Goal: Complete application form

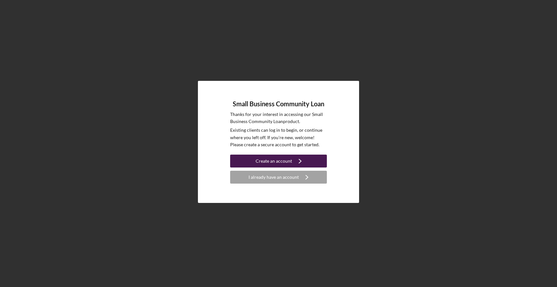
click at [281, 164] on div "Create an account" at bounding box center [274, 161] width 36 height 13
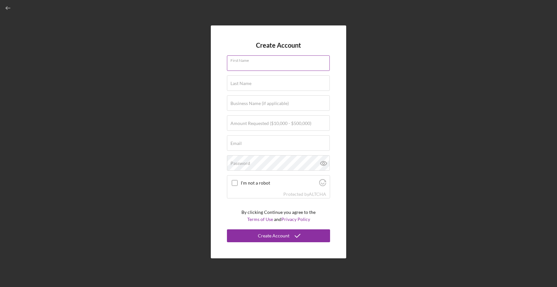
click at [242, 57] on div "First Name" at bounding box center [278, 63] width 103 height 16
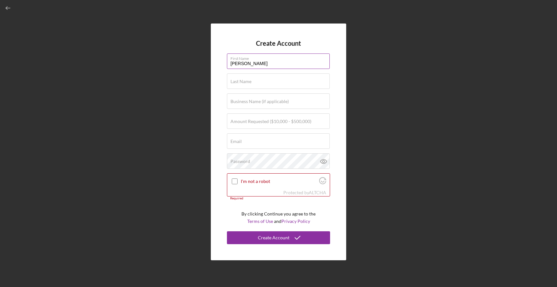
type input "Samuel"
type input "Khrapov"
type input "Drop Of Paradise"
click at [233, 124] on input "$100,000" at bounding box center [278, 120] width 103 height 15
type input "$200,000"
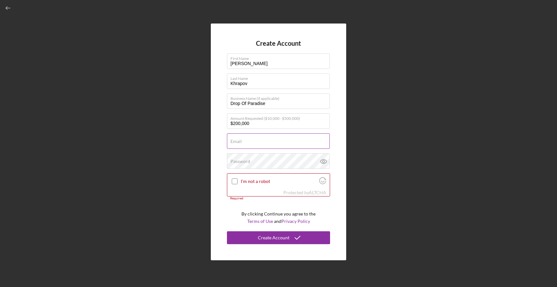
click at [241, 141] on div "Email Required" at bounding box center [278, 141] width 103 height 16
type input "samuel.khrapov@gmail.com"
click at [264, 159] on div "Password" at bounding box center [278, 161] width 103 height 16
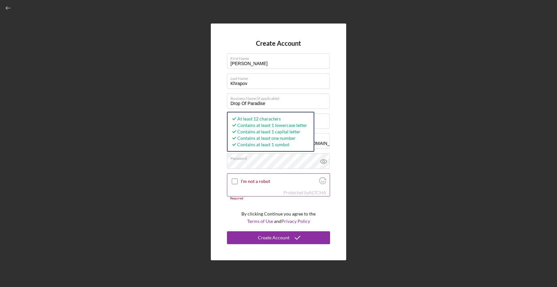
click at [234, 183] on input "I'm not a robot" at bounding box center [235, 182] width 6 height 6
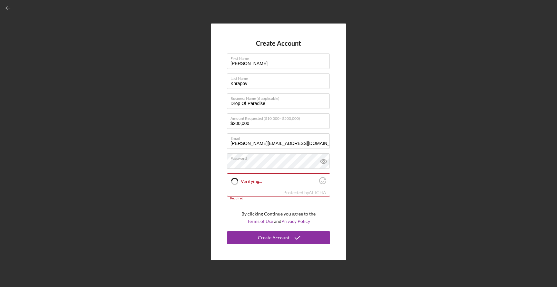
checkbox input "true"
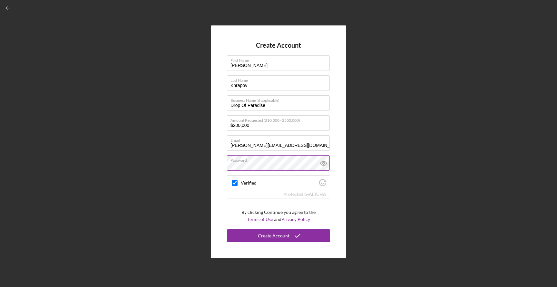
click at [325, 162] on icon at bounding box center [324, 163] width 16 height 16
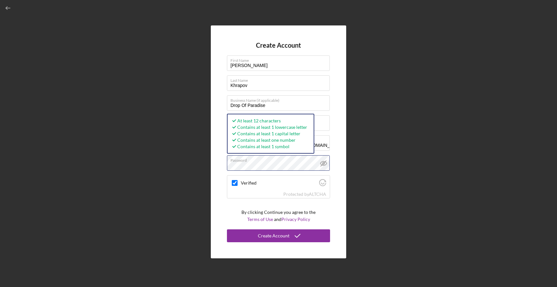
click at [215, 167] on div "Create Account First Name Samuel Last Name Khrapov Business Name (if applicable…" at bounding box center [278, 141] width 135 height 233
click at [341, 157] on div "Create Account First Name Samuel Last Name Khrapov Business Name (if applicable…" at bounding box center [278, 141] width 135 height 233
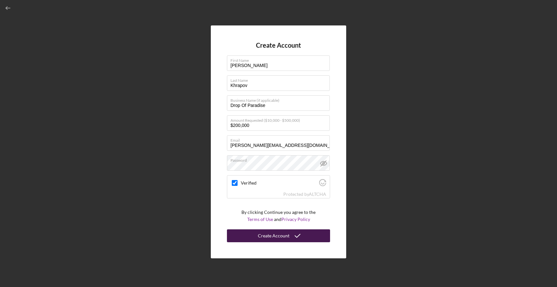
click at [274, 236] on div "Create Account" at bounding box center [274, 236] width 32 height 13
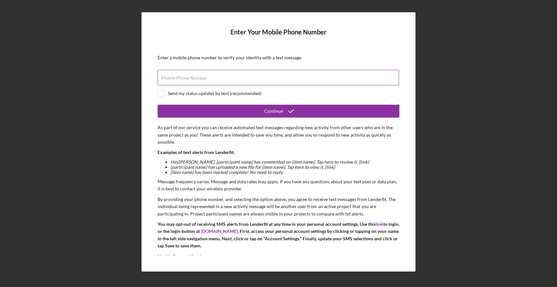
click at [242, 82] on input "Mobile Phone Number" at bounding box center [278, 77] width 241 height 15
type input "(808) 756-7139"
click at [164, 94] on input "checkbox" at bounding box center [161, 93] width 6 height 6
checkbox input "true"
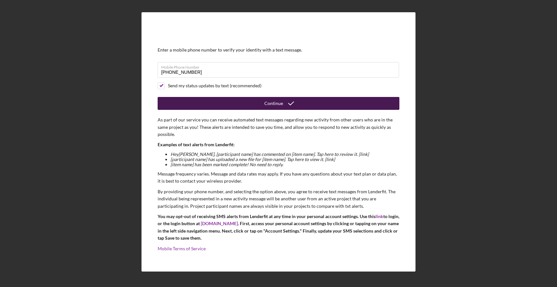
click at [290, 101] on icon "submit" at bounding box center [291, 103] width 16 height 16
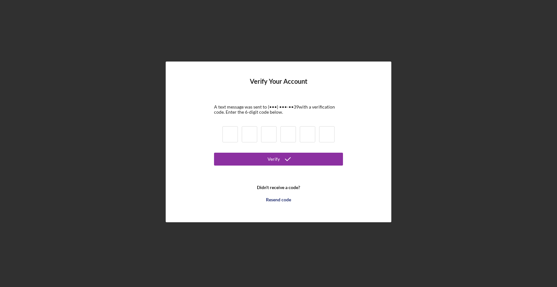
click at [231, 130] on input at bounding box center [229, 134] width 15 height 16
type input "6"
type input "2"
type input "6"
type input "5"
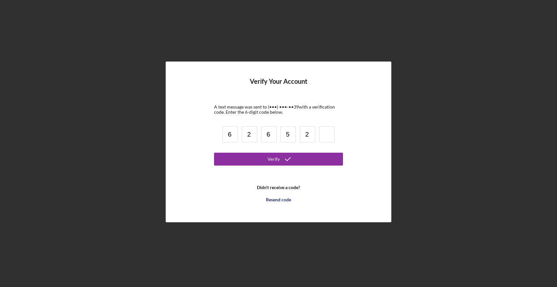
type input "2"
type input "7"
click at [255, 155] on button "Verify" at bounding box center [278, 159] width 129 height 13
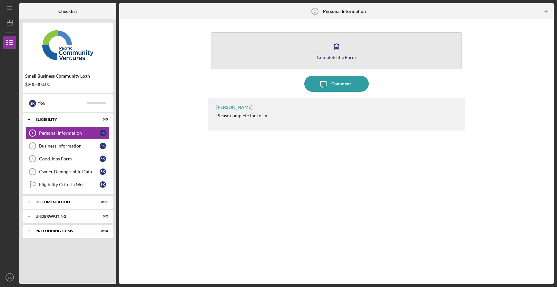
click at [336, 57] on div "Complete the Form" at bounding box center [336, 57] width 39 height 5
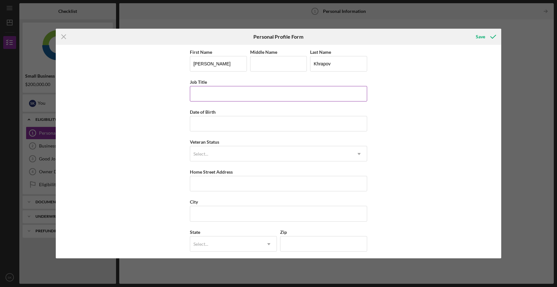
click at [216, 97] on input "Job Title" at bounding box center [278, 93] width 177 height 15
type input "Owner"
click at [202, 127] on input "Date of Birth" at bounding box center [278, 123] width 177 height 15
type input "05/13/1993"
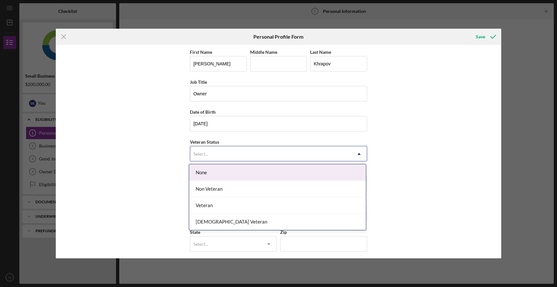
click at [200, 157] on div "Select..." at bounding box center [270, 154] width 161 height 15
click at [207, 173] on div "None" at bounding box center [277, 172] width 177 height 16
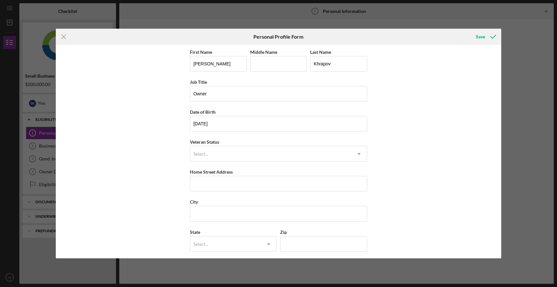
scroll to position [33, 0]
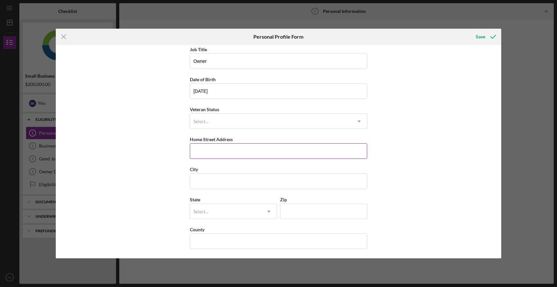
click at [208, 154] on input "Home Street Address" at bounding box center [278, 150] width 177 height 15
type input "528 Fuchsia Drive"
type input "Benicia"
type input "CA"
type input "94510"
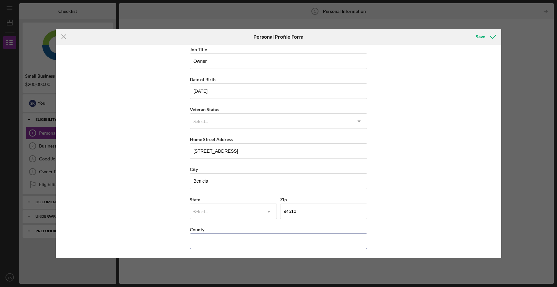
type input "United States"
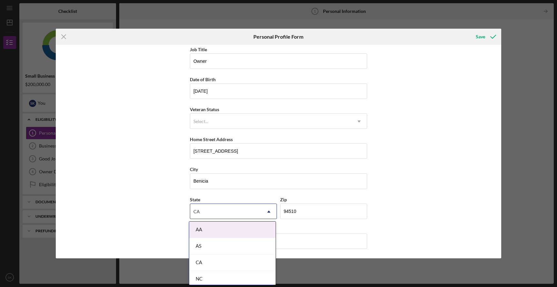
click at [155, 198] on div "First Name Samuel Middle Name Last Name Khrapov Job Title Owner Date of Birth 0…" at bounding box center [279, 152] width 446 height 214
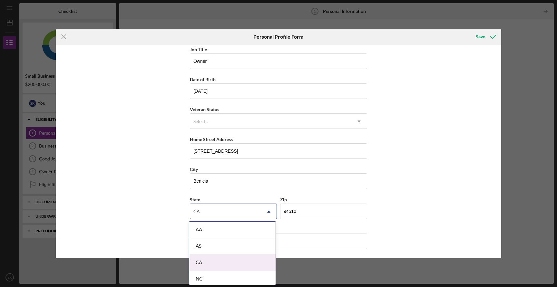
click at [199, 263] on div "CA" at bounding box center [232, 263] width 86 height 16
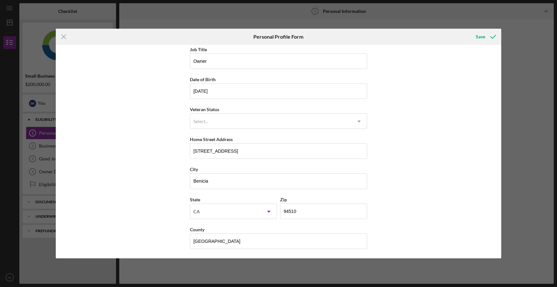
click at [161, 224] on div "First Name Samuel Middle Name Last Name Khrapov Job Title Owner Date of Birth 0…" at bounding box center [279, 152] width 446 height 214
click at [479, 35] on div "Save" at bounding box center [480, 36] width 9 height 13
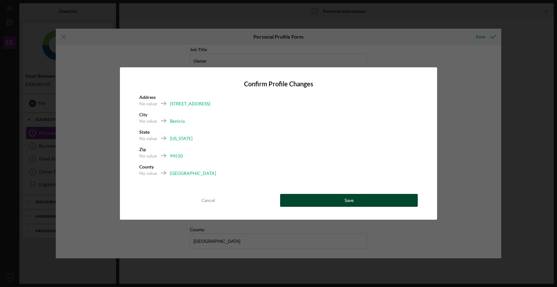
click at [329, 200] on button "Save" at bounding box center [349, 200] width 138 height 13
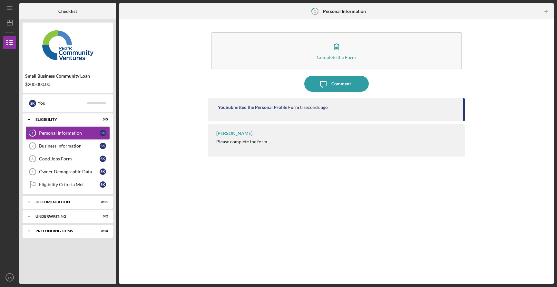
click at [64, 135] on div "Personal Information" at bounding box center [69, 133] width 61 height 5
click at [51, 146] on div "Business Information" at bounding box center [69, 145] width 61 height 5
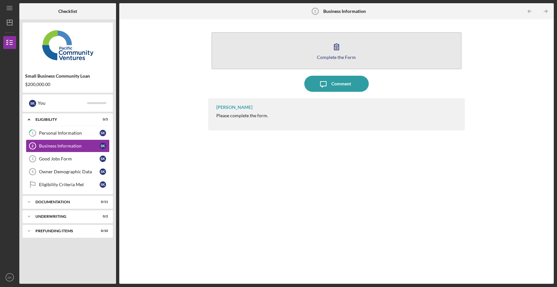
click at [340, 58] on div "Complete the Form" at bounding box center [336, 57] width 39 height 5
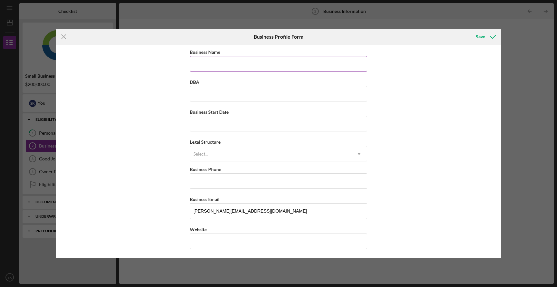
click at [259, 66] on input "Business Name" at bounding box center [278, 63] width 177 height 15
type input "Drop Of Paradise"
click at [193, 125] on input "Business Start Date" at bounding box center [278, 123] width 177 height 15
type input "07/30/2023"
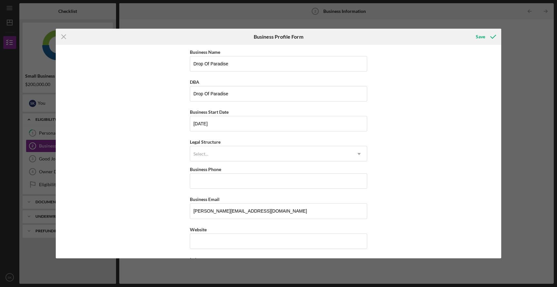
click at [409, 139] on div "Business Name Drop Of Paradise DBA Drop Of Paradise Business Start Date 07/30/2…" at bounding box center [279, 152] width 446 height 214
click at [269, 154] on div "Select..." at bounding box center [270, 154] width 161 height 15
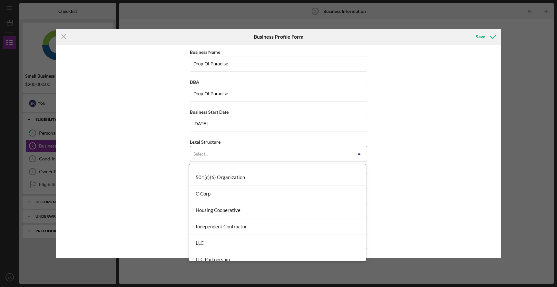
scroll to position [47, 0]
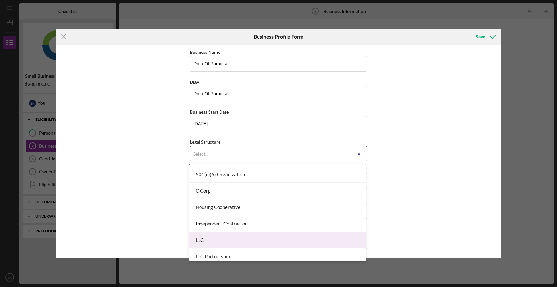
click at [226, 237] on div "LLC" at bounding box center [277, 240] width 177 height 16
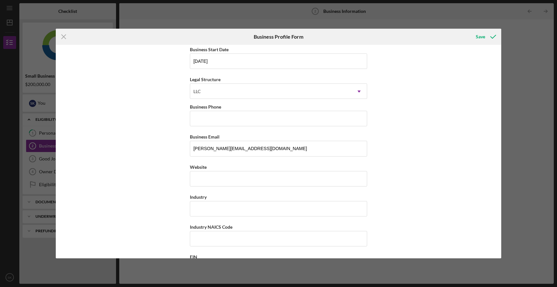
scroll to position [63, 0]
click at [211, 93] on div "LLC" at bounding box center [270, 91] width 161 height 15
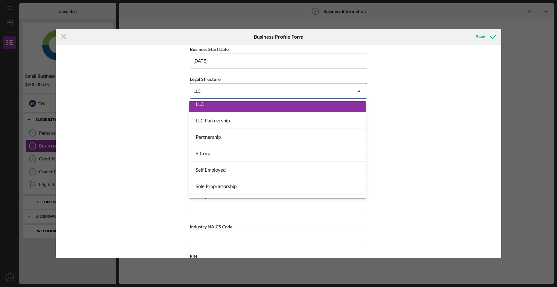
scroll to position [129, 0]
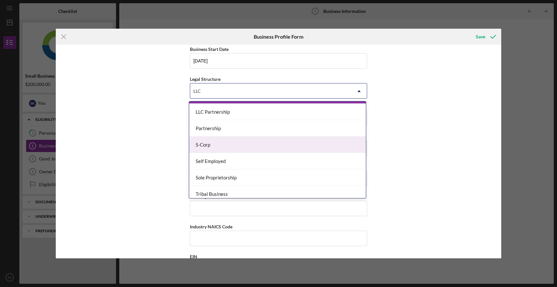
click at [226, 145] on div "S-Corp" at bounding box center [277, 145] width 177 height 16
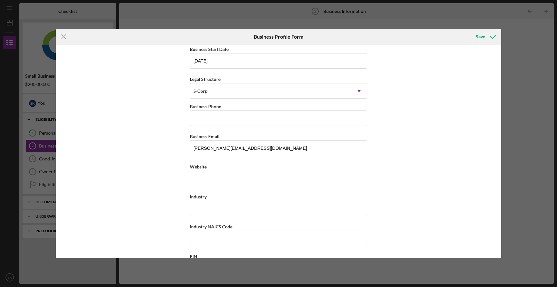
click at [172, 132] on div "Business Name Drop Of Paradise DBA Drop Of Paradise Business Start Date 07/30/2…" at bounding box center [279, 152] width 446 height 214
click at [207, 119] on input "Business Phone" at bounding box center [278, 118] width 177 height 15
click at [212, 88] on div "S-Corp" at bounding box center [270, 91] width 161 height 15
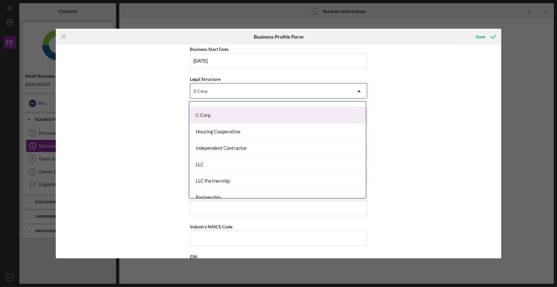
scroll to position [62, 0]
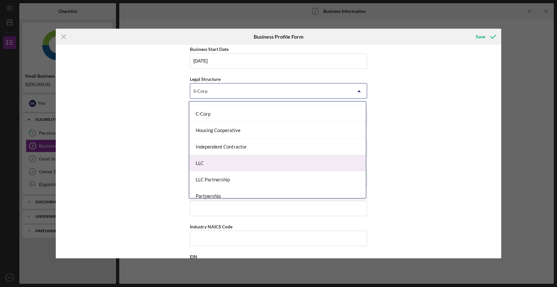
click at [215, 166] on div "LLC" at bounding box center [277, 163] width 177 height 16
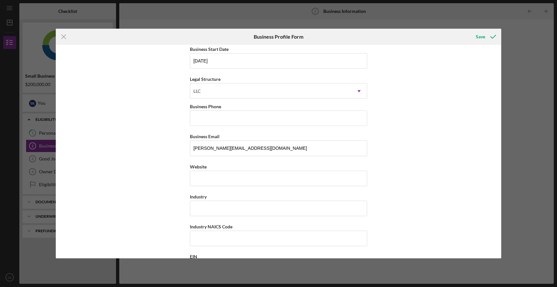
click at [166, 150] on div "Business Name Drop Of Paradise DBA Drop Of Paradise Business Start Date 07/30/2…" at bounding box center [279, 152] width 446 height 214
click at [207, 119] on input "Business Phone" at bounding box center [278, 118] width 177 height 15
type input "(650) 882-6504"
click at [169, 131] on div "Business Name Drop Of Paradise DBA Drop Of Paradise Business Start Date 07/30/2…" at bounding box center [279, 152] width 446 height 214
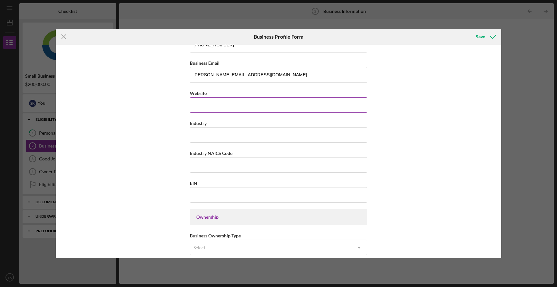
scroll to position [137, 0]
click at [208, 104] on input "Website" at bounding box center [278, 104] width 177 height 15
type input "www.dropofparadise.com"
click at [224, 132] on input "Industry" at bounding box center [278, 134] width 177 height 15
type input "Medical Spa"
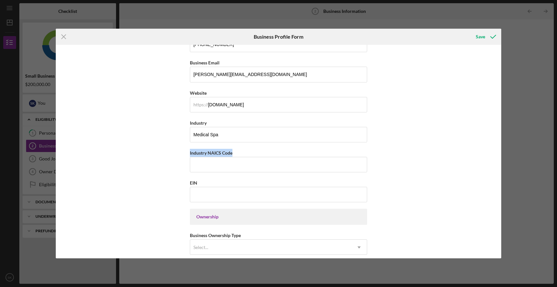
drag, startPoint x: 237, startPoint y: 153, endPoint x: 183, endPoint y: 154, distance: 54.5
click at [183, 154] on div "Business Name Drop Of Paradise DBA Drop Of Paradise Business Start Date 07/30/2…" at bounding box center [279, 152] width 446 height 214
copy label "Industry NAICS Code"
click at [201, 167] on input "Industry NAICS Code" at bounding box center [278, 164] width 177 height 15
paste input "621399"
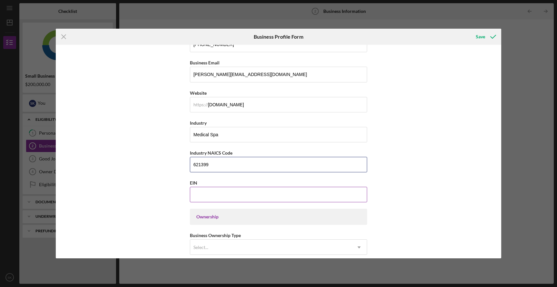
type input "621399"
click at [202, 193] on input "EIN" at bounding box center [278, 194] width 177 height 15
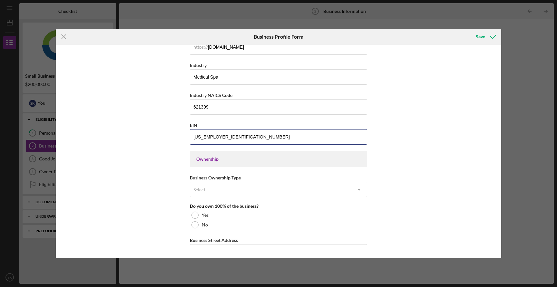
scroll to position [201, 0]
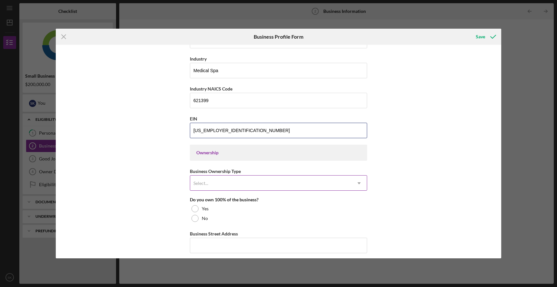
type input "93-3662649"
click at [245, 183] on div "Select..." at bounding box center [270, 183] width 161 height 15
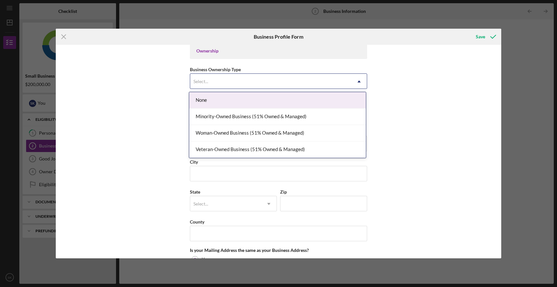
scroll to position [304, 0]
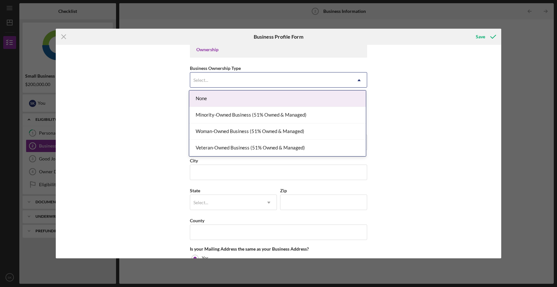
click at [211, 99] on div "None" at bounding box center [277, 99] width 177 height 16
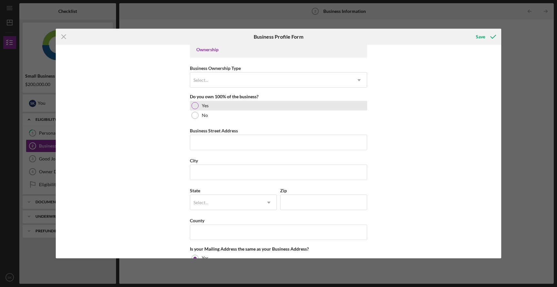
click at [194, 107] on div at bounding box center [195, 105] width 7 height 7
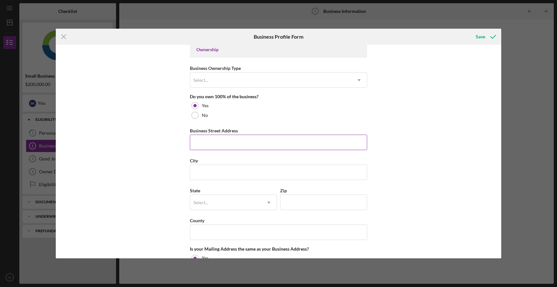
click at [205, 140] on input "Business Street Address" at bounding box center [278, 142] width 177 height 15
type input "460 EL CERRITO PLAZA, Studio 24"
type input "El Cerrito"
type input "CA"
type input "94530"
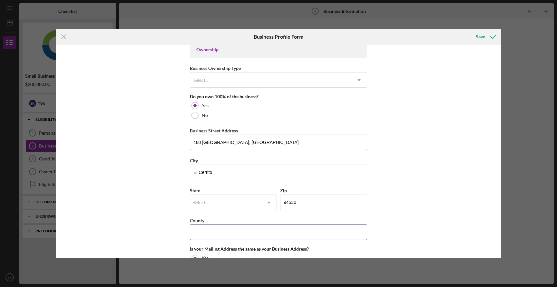
type input "CA"
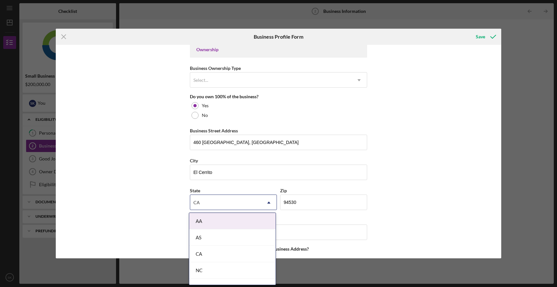
click at [157, 152] on div "Business Name Drop Of Paradise DBA Drop Of Paradise Business Start Date 07/30/2…" at bounding box center [279, 152] width 446 height 214
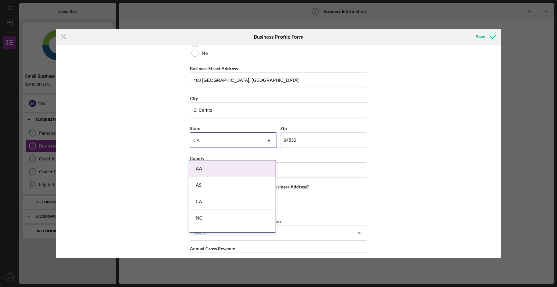
scroll to position [382, 0]
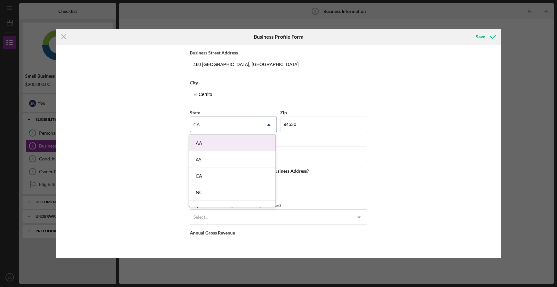
click at [165, 144] on div "Business Name Drop Of Paradise DBA Drop Of Paradise Business Start Date 07/30/2…" at bounding box center [279, 152] width 446 height 214
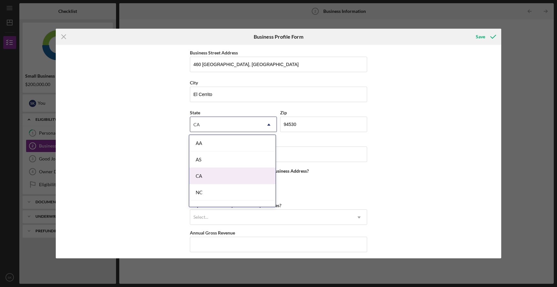
click at [194, 175] on div "CA" at bounding box center [232, 176] width 86 height 16
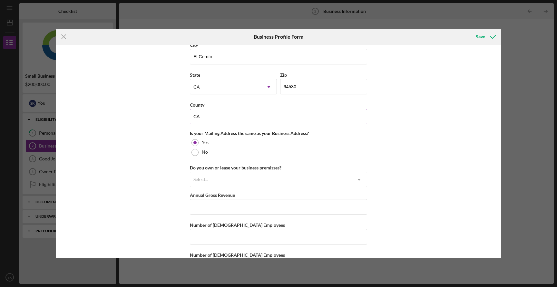
scroll to position [421, 0]
drag, startPoint x: 211, startPoint y: 116, endPoint x: 183, endPoint y: 118, distance: 27.5
click at [183, 118] on div "Business Name Drop Of Paradise DBA Drop Of Paradise Business Start Date 07/30/2…" at bounding box center [279, 152] width 446 height 214
type input "C"
type input "Contra Costa"
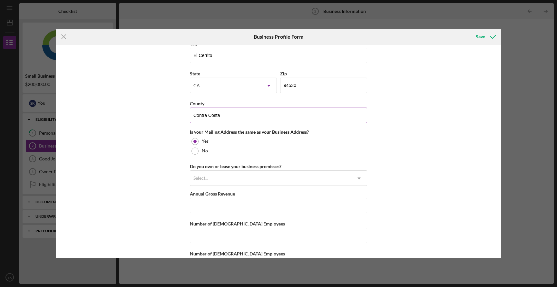
scroll to position [445, 0]
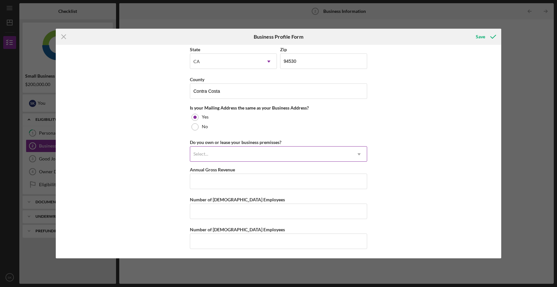
click at [247, 154] on div "Select..." at bounding box center [270, 154] width 161 height 15
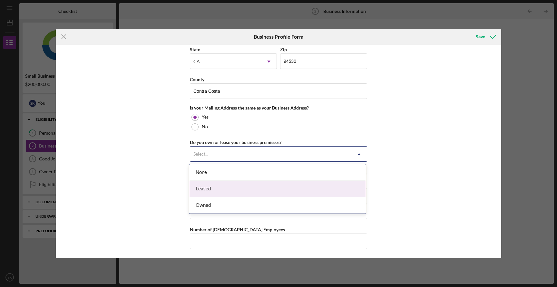
click at [218, 190] on div "Leased" at bounding box center [277, 189] width 177 height 16
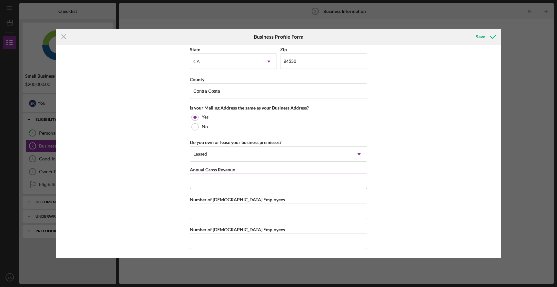
click at [227, 182] on input "Annual Gross Revenue" at bounding box center [278, 181] width 177 height 15
type input "$150,000"
click at [222, 213] on input "Number of Full-Time Employees" at bounding box center [278, 211] width 177 height 15
type input "1"
click at [222, 240] on input "Number of Part-Time Employees" at bounding box center [278, 241] width 177 height 15
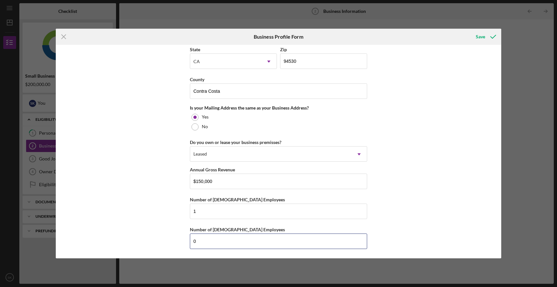
type input "0"
click at [178, 221] on div "Business Name Drop Of Paradise DBA Drop Of Paradise Business Start Date 07/30/2…" at bounding box center [279, 152] width 446 height 214
click at [481, 39] on div "Save" at bounding box center [480, 36] width 9 height 13
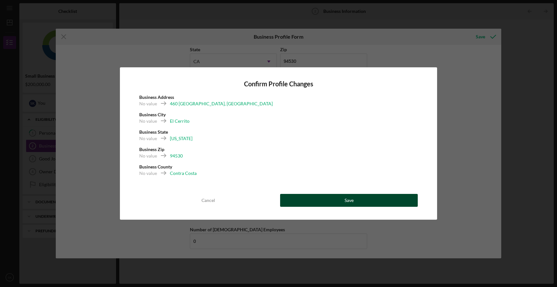
click at [343, 200] on button "Save" at bounding box center [349, 200] width 138 height 13
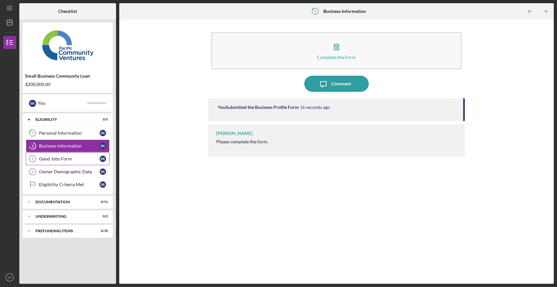
click at [70, 158] on div "Good Jobs Form" at bounding box center [69, 158] width 61 height 5
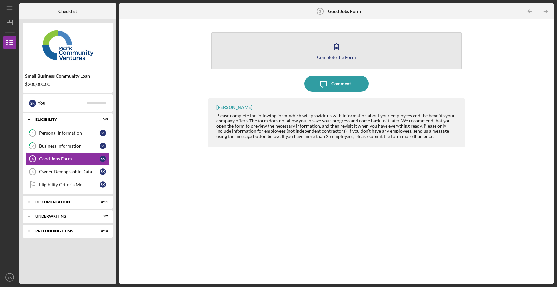
click at [338, 57] on div "Complete the Form" at bounding box center [336, 57] width 39 height 5
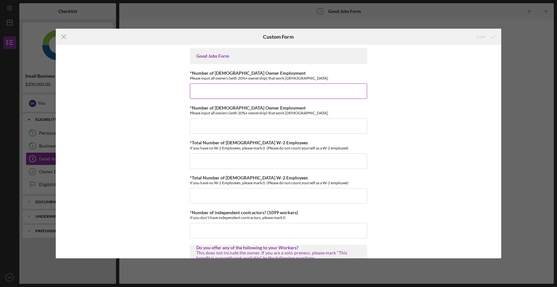
click at [281, 93] on input "*Number of Full-Time Owner Employment" at bounding box center [278, 91] width 177 height 15
type input "1"
click at [268, 127] on input "*Number of Part-Time Owner Employment" at bounding box center [278, 125] width 177 height 15
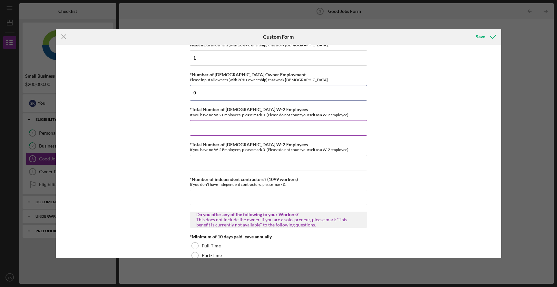
scroll to position [37, 0]
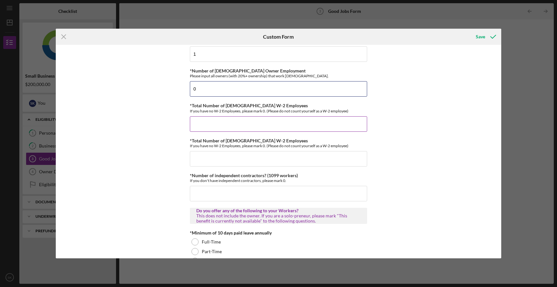
type input "0"
click at [262, 124] on input "*Total Number of Full-Time W-2 Employees" at bounding box center [278, 123] width 177 height 15
type input "0"
click at [244, 161] on input "*Total Number of Part-Time W-2 Employees" at bounding box center [278, 158] width 177 height 15
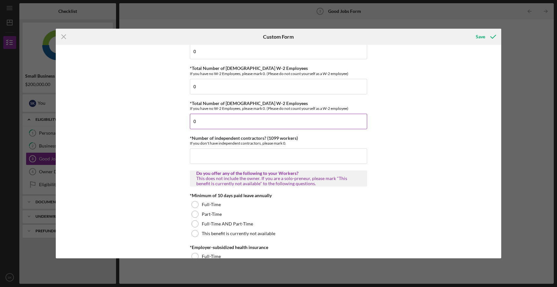
scroll to position [79, 0]
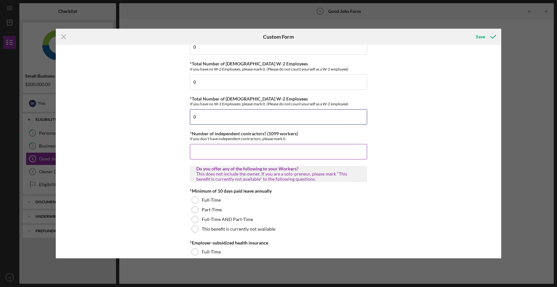
type input "0"
click at [252, 153] on input "*Number of independent contractors? (1099 workers)" at bounding box center [278, 151] width 177 height 15
type input "0"
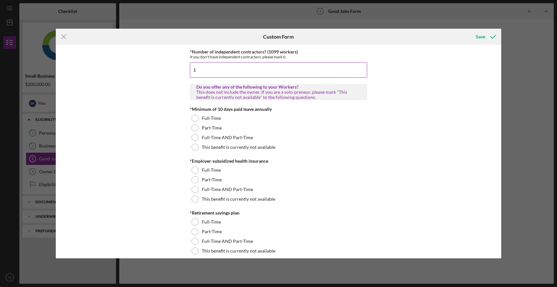
scroll to position [162, 0]
type input "1"
click at [173, 87] on div "Good Jobs Form *Number of Full-Time Owner Employment Please input all owners (w…" at bounding box center [279, 152] width 446 height 214
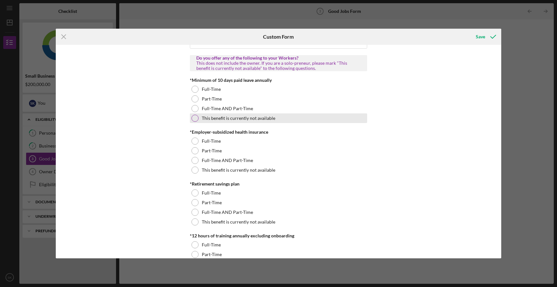
click at [196, 116] on div at bounding box center [195, 118] width 7 height 7
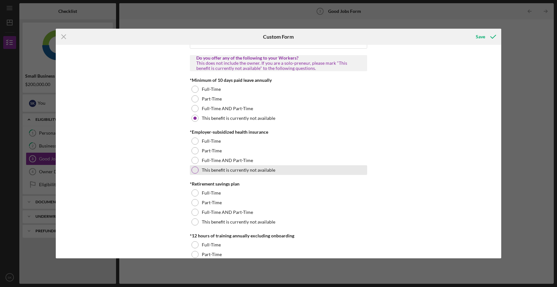
click at [192, 166] on div "This benefit is currently not available" at bounding box center [278, 170] width 177 height 10
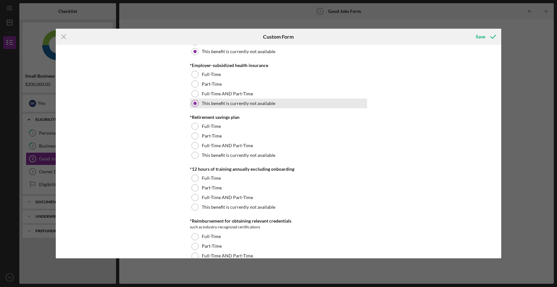
scroll to position [258, 0]
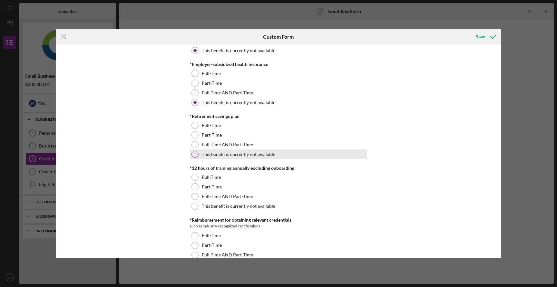
click at [193, 156] on div at bounding box center [195, 154] width 7 height 7
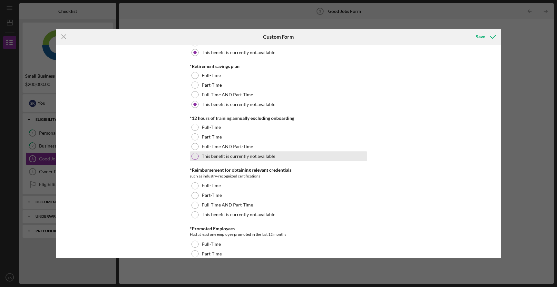
click at [194, 155] on div at bounding box center [195, 156] width 7 height 7
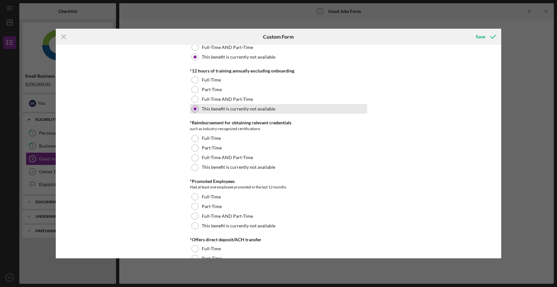
scroll to position [356, 0]
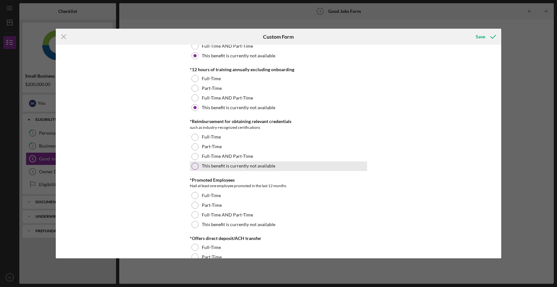
click at [195, 166] on div at bounding box center [195, 166] width 7 height 7
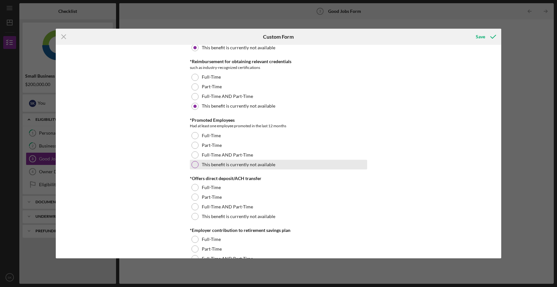
click at [195, 167] on div at bounding box center [195, 164] width 7 height 7
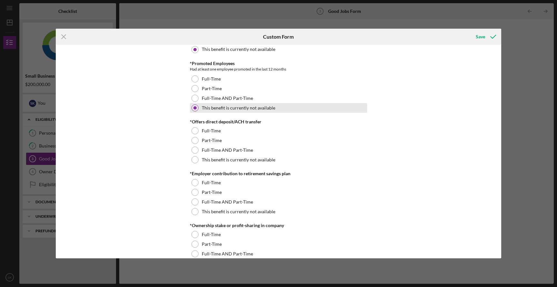
scroll to position [477, 0]
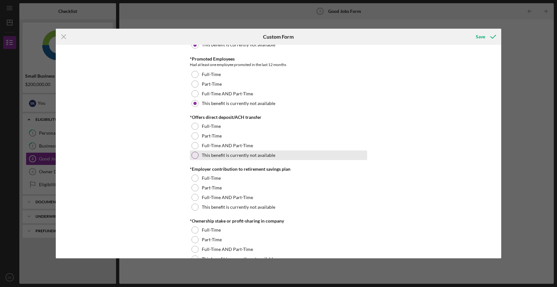
click at [196, 155] on div at bounding box center [195, 155] width 7 height 7
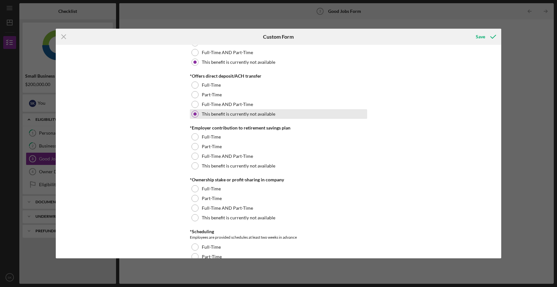
scroll to position [520, 0]
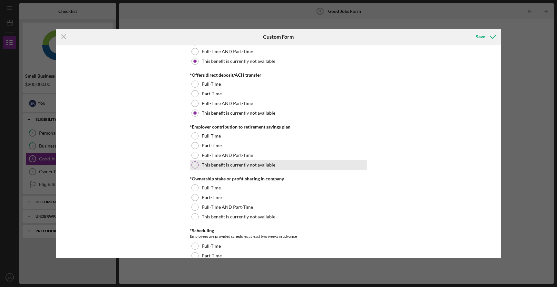
click at [194, 164] on div at bounding box center [195, 165] width 7 height 7
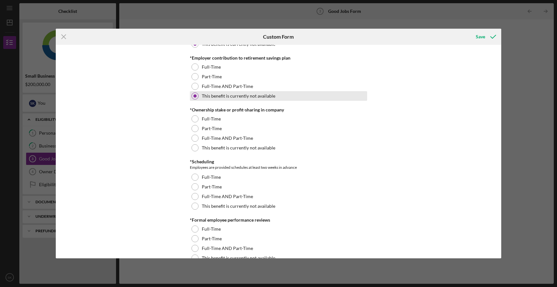
scroll to position [599, 0]
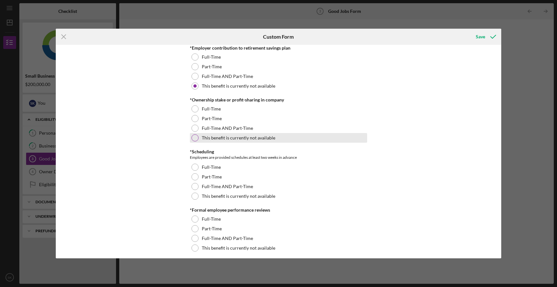
click at [194, 138] on div at bounding box center [195, 137] width 7 height 7
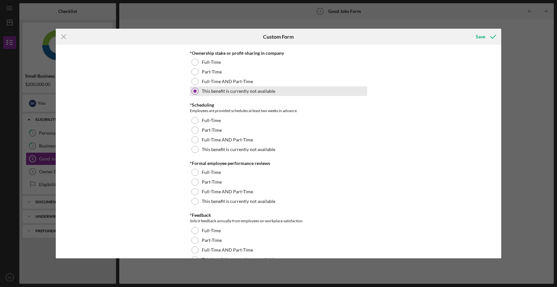
scroll to position [648, 0]
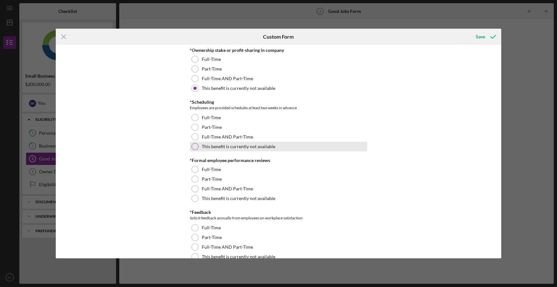
click at [193, 146] on div at bounding box center [195, 146] width 7 height 7
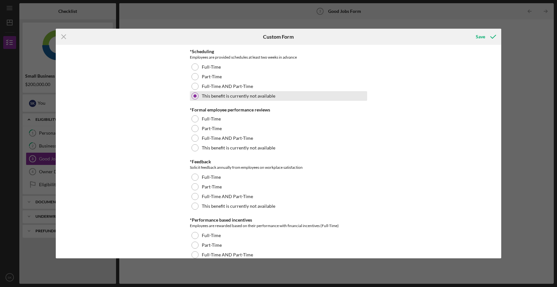
scroll to position [700, 0]
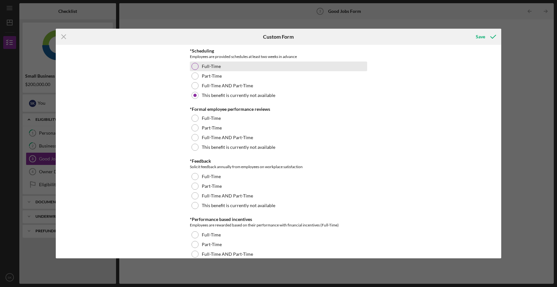
click at [195, 64] on div at bounding box center [195, 66] width 7 height 7
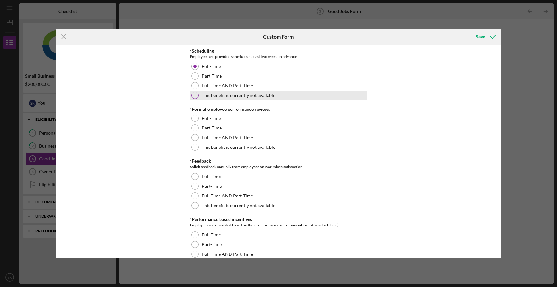
click at [195, 96] on div at bounding box center [195, 95] width 7 height 7
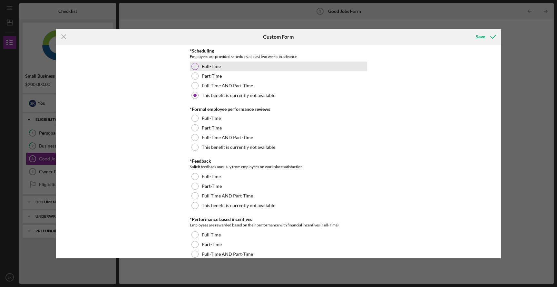
click at [196, 66] on div at bounding box center [195, 66] width 7 height 7
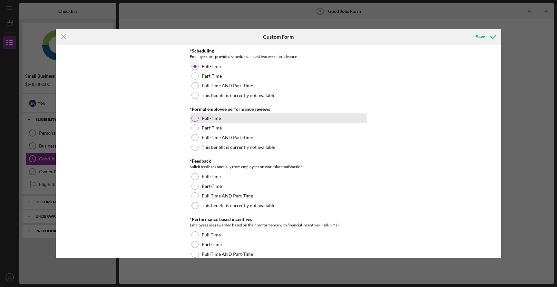
click at [194, 121] on div at bounding box center [195, 118] width 7 height 7
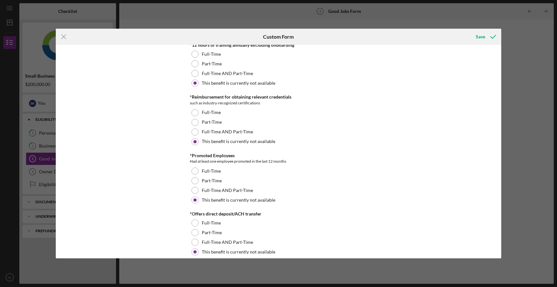
scroll to position [373, 0]
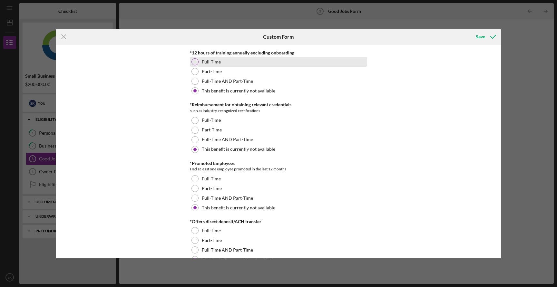
click at [195, 62] on div at bounding box center [195, 61] width 7 height 7
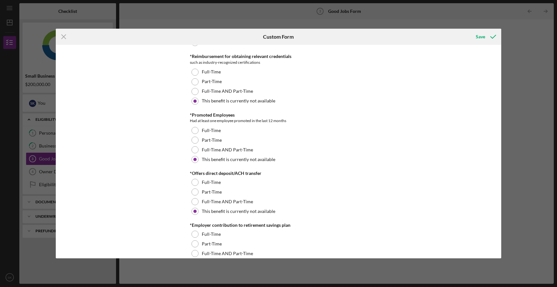
scroll to position [422, 0]
click at [193, 68] on div at bounding box center [195, 71] width 7 height 7
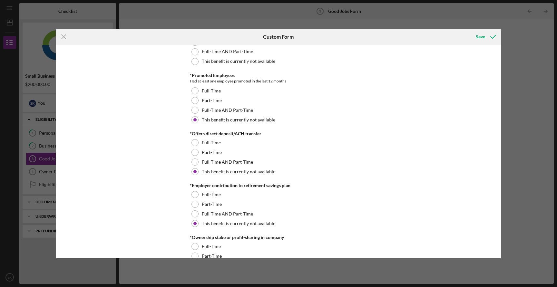
scroll to position [461, 0]
click at [192, 93] on div "Full-Time" at bounding box center [278, 91] width 177 height 10
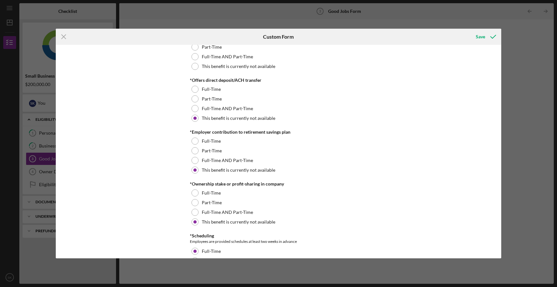
scroll to position [519, 0]
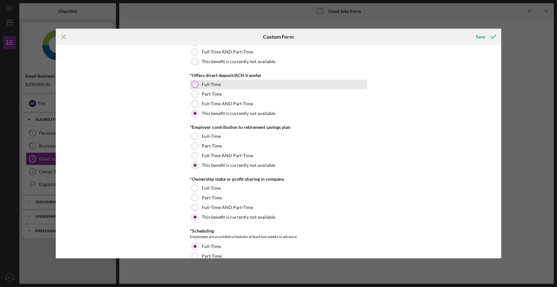
click at [197, 82] on div "Full-Time" at bounding box center [278, 85] width 177 height 10
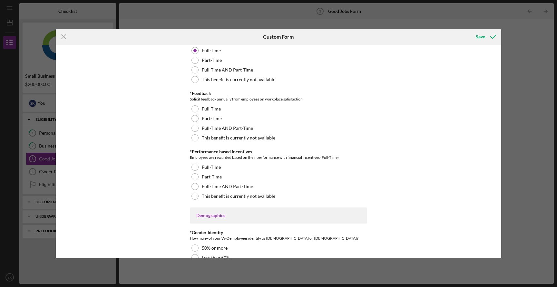
scroll to position [768, 0]
click at [195, 106] on div at bounding box center [195, 107] width 7 height 7
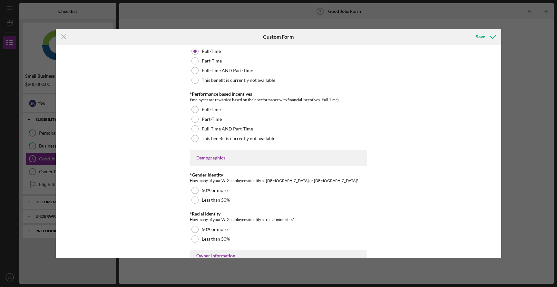
scroll to position [824, 0]
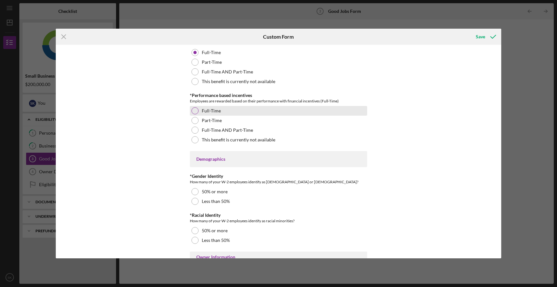
click at [195, 112] on div at bounding box center [195, 110] width 7 height 7
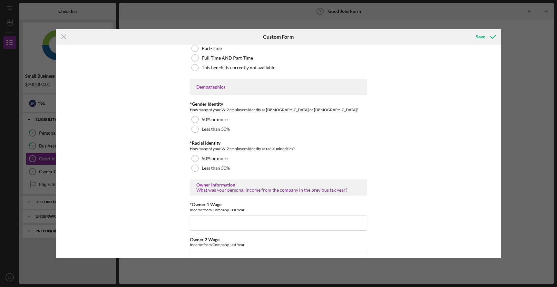
scroll to position [897, 0]
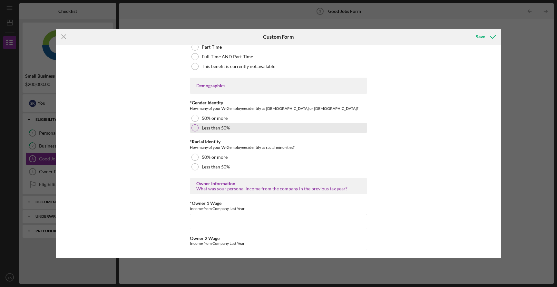
click at [195, 128] on div at bounding box center [195, 127] width 7 height 7
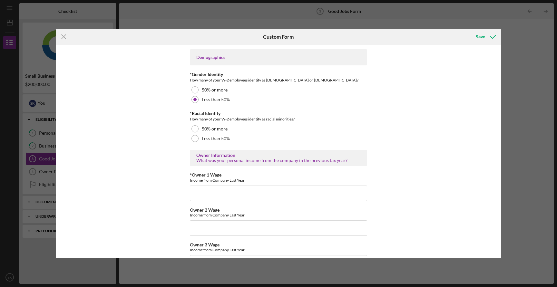
scroll to position [928, 0]
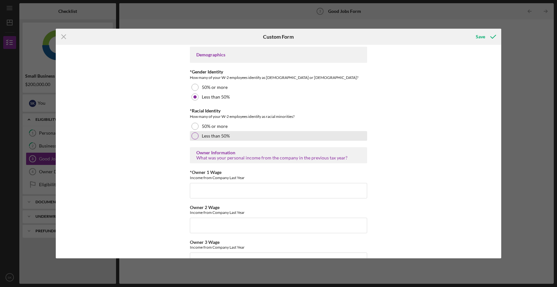
click at [194, 136] on div at bounding box center [195, 136] width 7 height 7
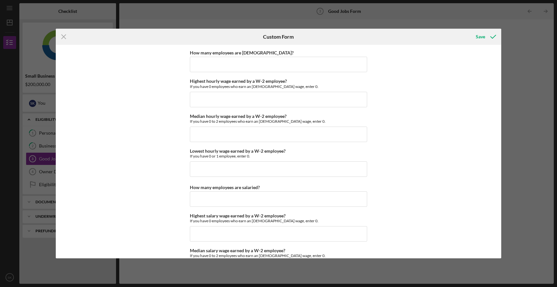
scroll to position [1411, 0]
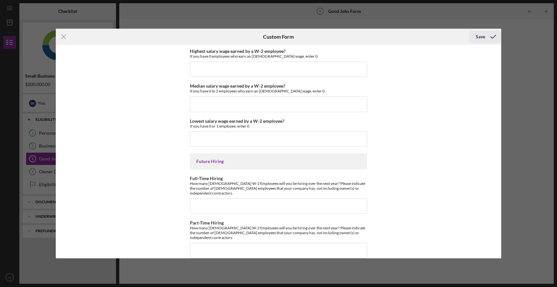
click at [478, 36] on div "Save" at bounding box center [480, 36] width 9 height 13
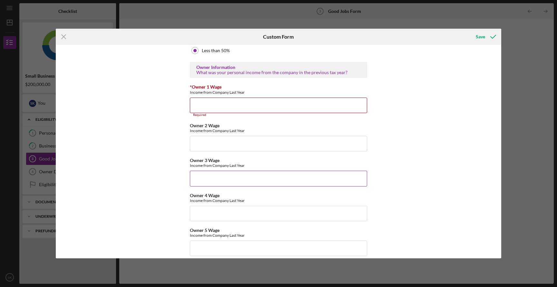
scroll to position [1010, 0]
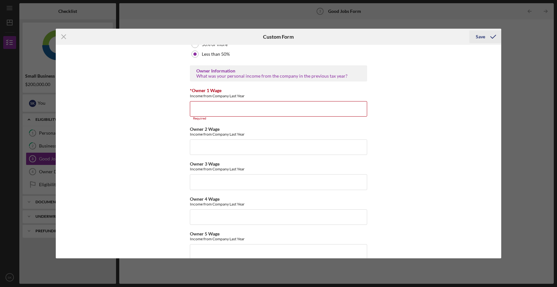
click at [495, 35] on icon "submit" at bounding box center [493, 37] width 16 height 16
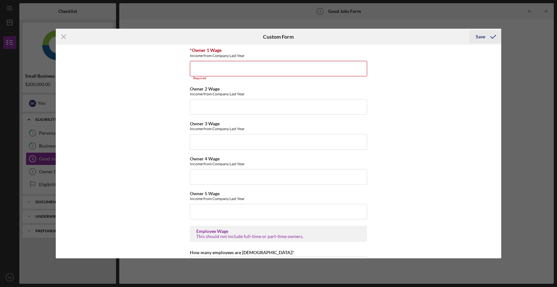
scroll to position [1053, 0]
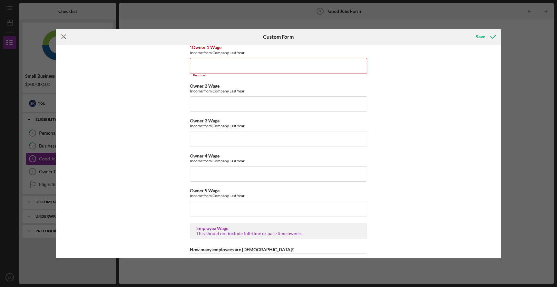
click at [60, 37] on icon "Icon/Menu Close" at bounding box center [64, 37] width 16 height 16
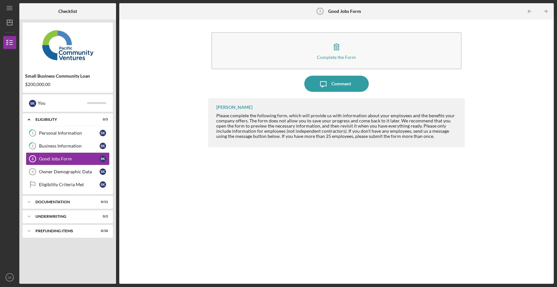
click at [170, 151] on div "Complete the Form Form Icon/Message Comment Raymond Ko Please complete the foll…" at bounding box center [337, 152] width 428 height 258
